Goal: Task Accomplishment & Management: Manage account settings

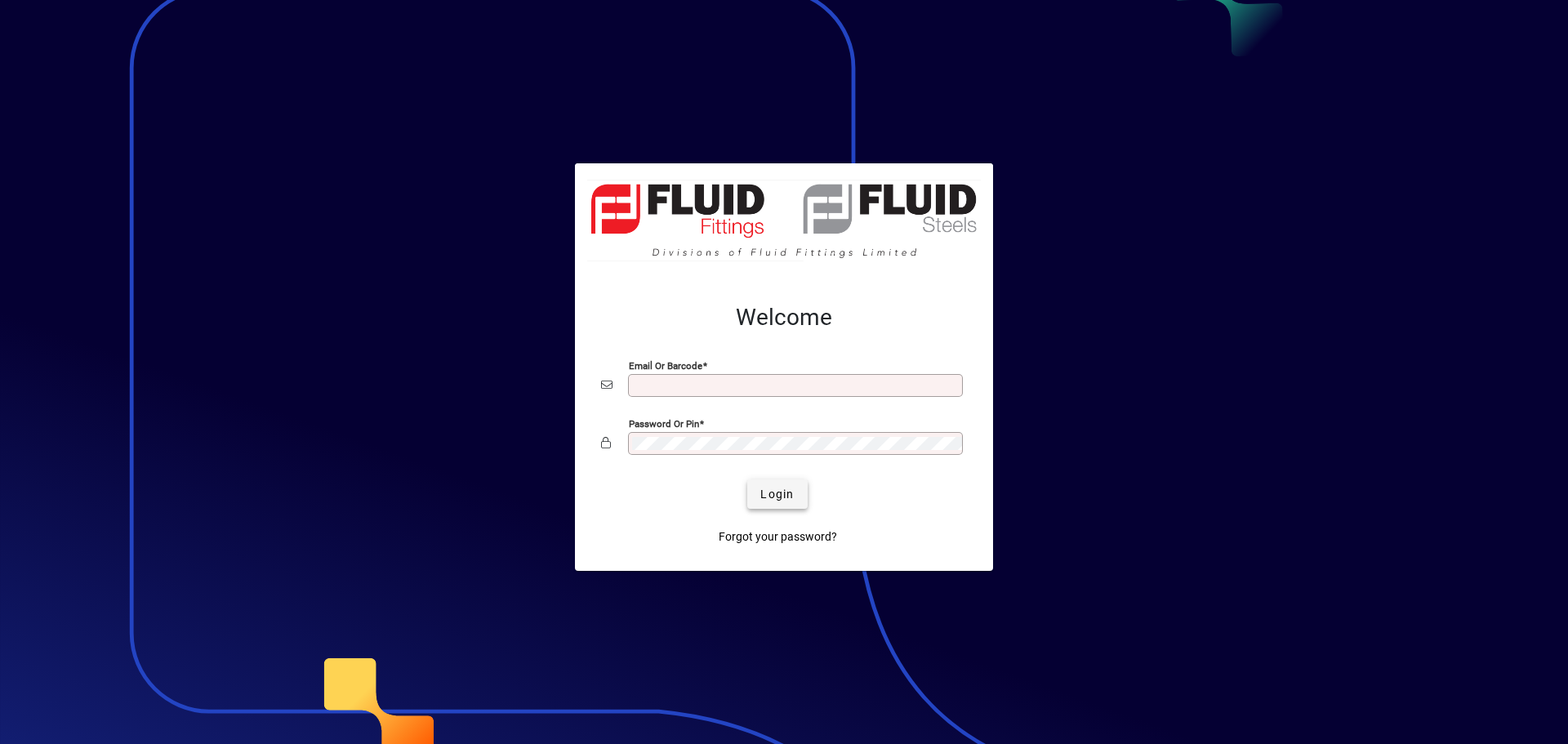
type input "**********"
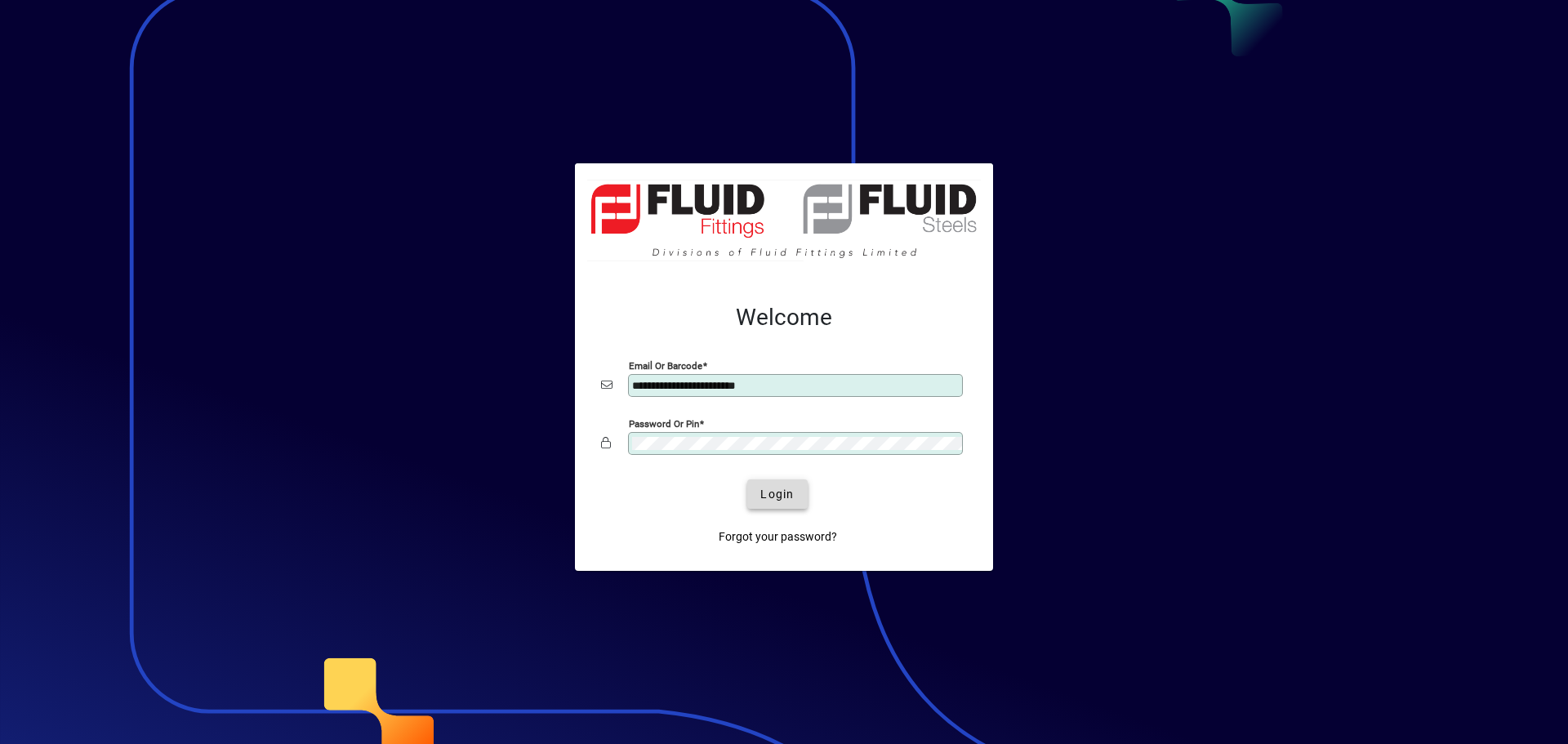
click at [773, 494] on span "Login" at bounding box center [777, 495] width 34 height 17
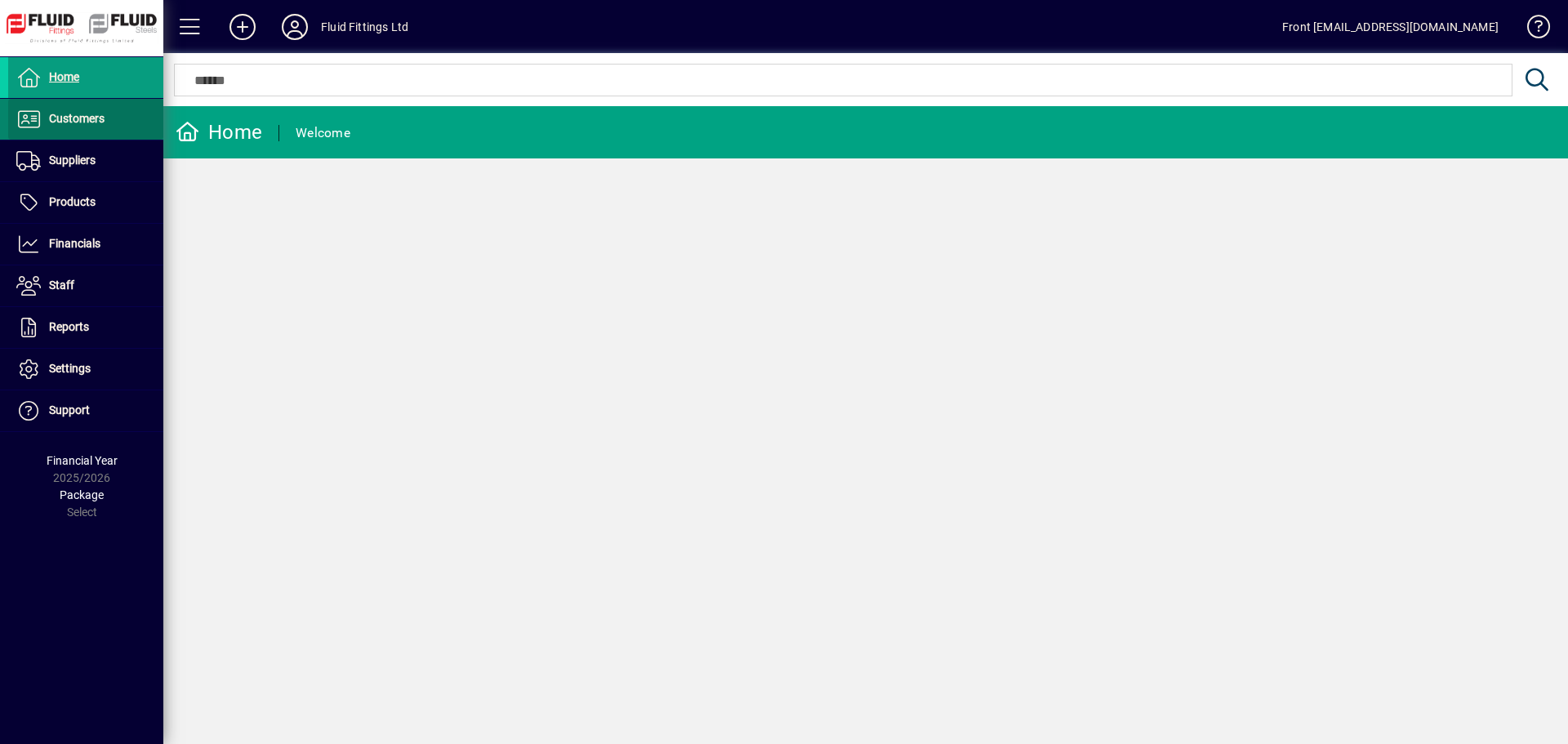
click at [82, 121] on span "Customers" at bounding box center [77, 118] width 55 height 13
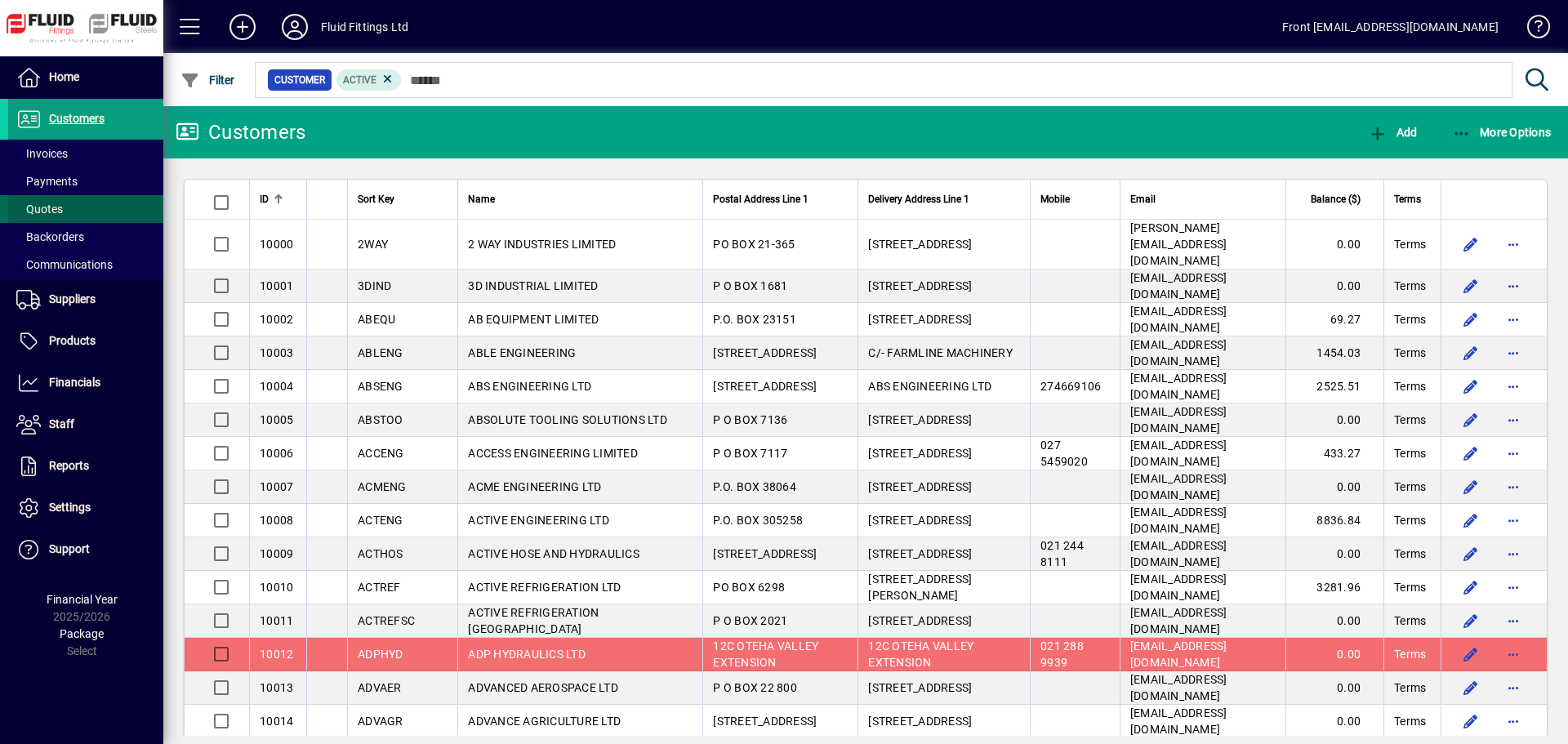
click at [67, 208] on span at bounding box center [85, 209] width 155 height 39
